Goal: Task Accomplishment & Management: Manage account settings

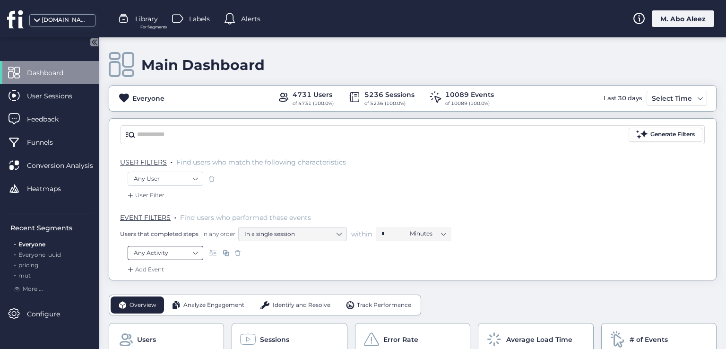
click at [193, 253] on nz-select-item "Any Activity" at bounding box center [165, 253] width 63 height 14
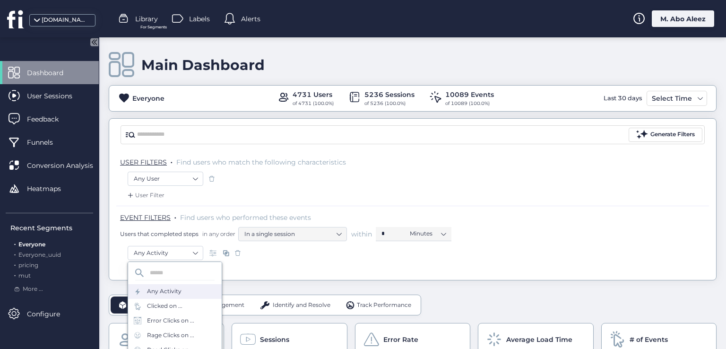
click at [174, 296] on div "Any Activity" at bounding box center [175, 291] width 94 height 15
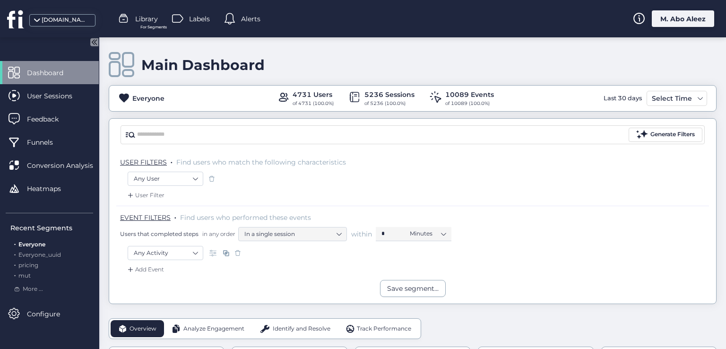
click at [238, 254] on span at bounding box center [237, 252] width 9 height 9
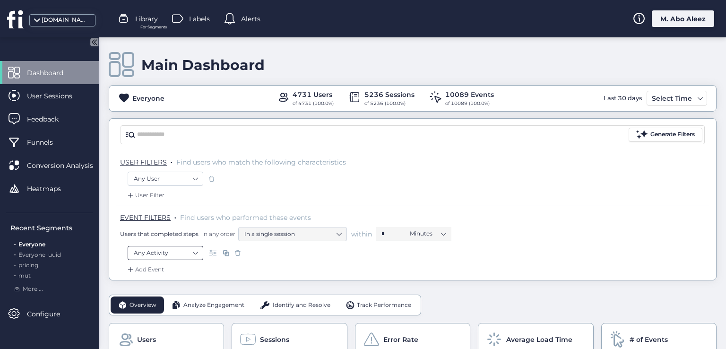
click at [195, 256] on nz-select-item "Any Activity" at bounding box center [165, 253] width 63 height 14
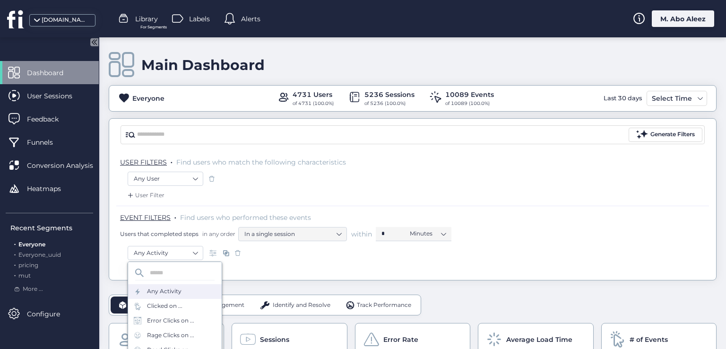
click at [238, 252] on span at bounding box center [237, 252] width 9 height 9
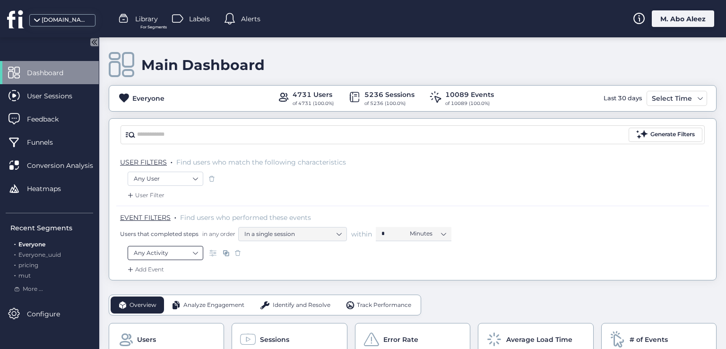
click at [186, 255] on nz-select-item "Any Activity" at bounding box center [165, 253] width 63 height 14
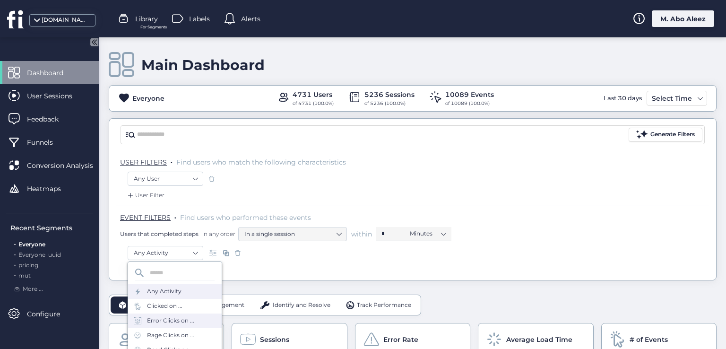
click at [171, 318] on div "Error Clicks on ..." at bounding box center [170, 320] width 47 height 9
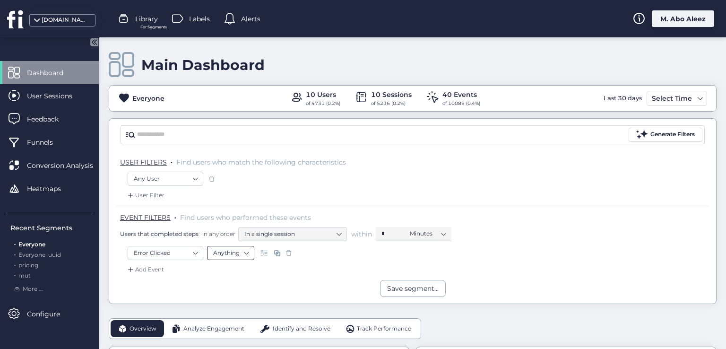
click at [246, 253] on nz-select-item "Anything" at bounding box center [230, 253] width 35 height 14
click at [240, 282] on div "Selector" at bounding box center [230, 281] width 35 height 7
click at [331, 252] on input "text" at bounding box center [368, 253] width 118 height 14
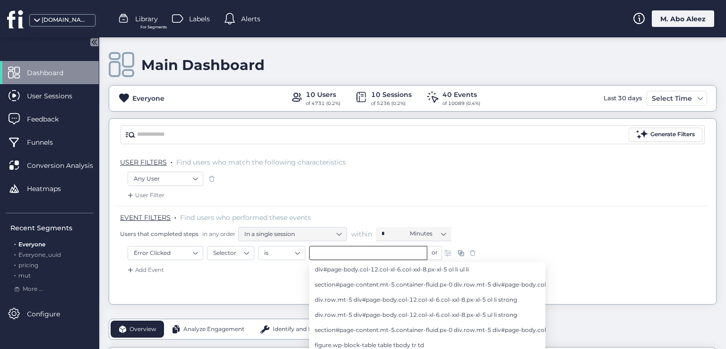
click at [330, 277] on li "section#page-content.mt-5.container-fluid.px-0 div.row.mt-5 div#page-body.col-1…" at bounding box center [427, 284] width 236 height 15
type input "**********"
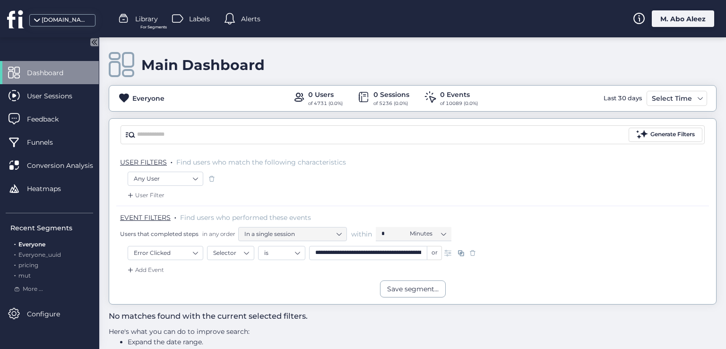
click at [474, 249] on span at bounding box center [472, 252] width 9 height 9
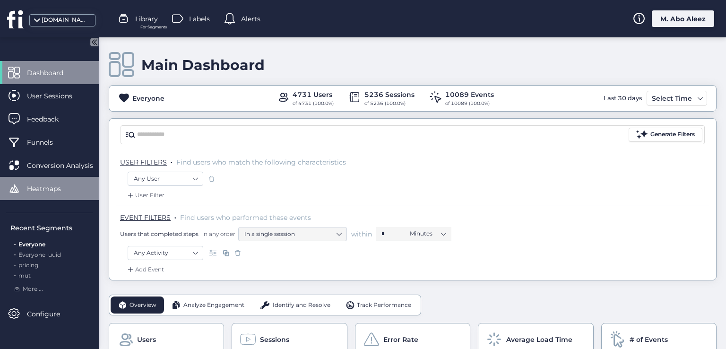
click at [66, 192] on span "Heatmaps" at bounding box center [51, 188] width 48 height 10
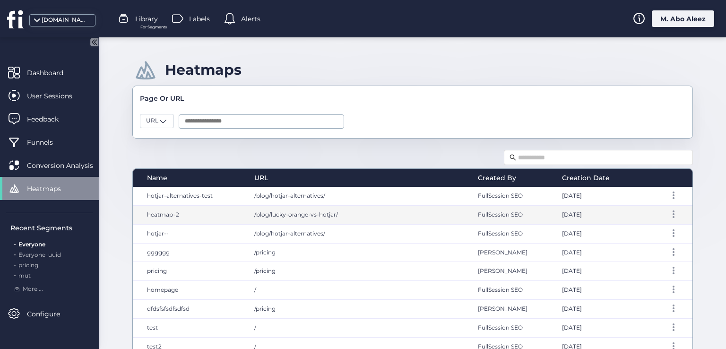
click at [301, 212] on span "/blog/lucky-orange-vs-hotjar/" at bounding box center [296, 214] width 84 height 7
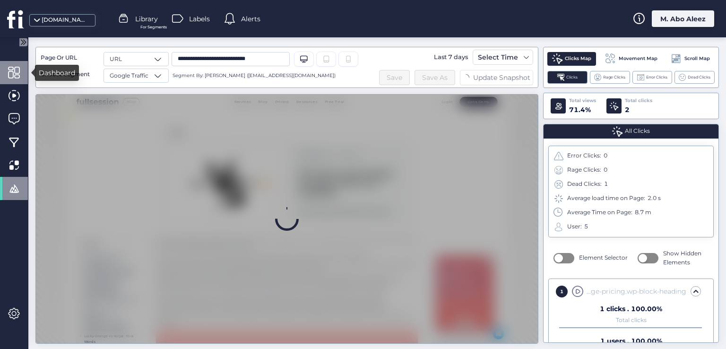
click at [9, 74] on span at bounding box center [14, 73] width 12 height 12
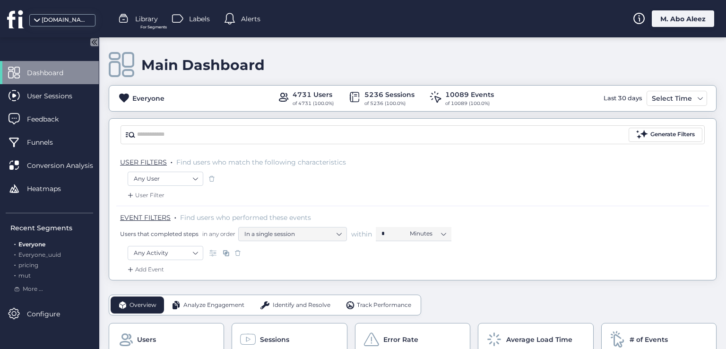
click at [674, 24] on div "M. Abo Aleez" at bounding box center [683, 18] width 62 height 17
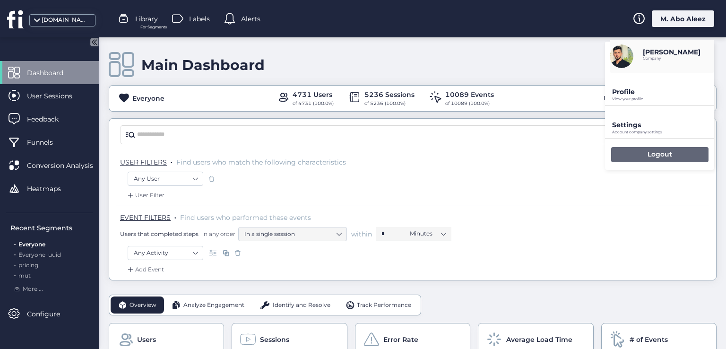
click at [645, 156] on div "Logout" at bounding box center [659, 154] width 97 height 15
